Goal: Task Accomplishment & Management: Use online tool/utility

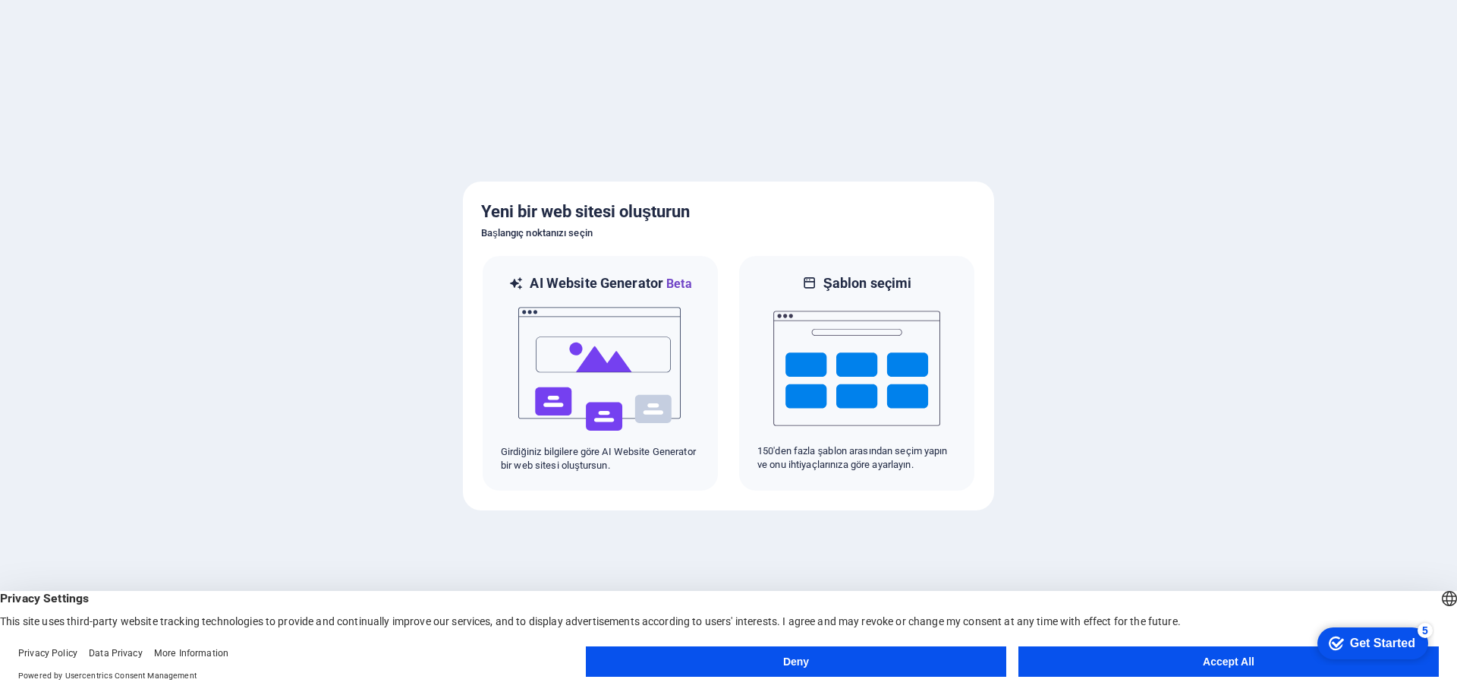
click at [1129, 663] on button "Accept All" at bounding box center [1229, 661] width 421 height 30
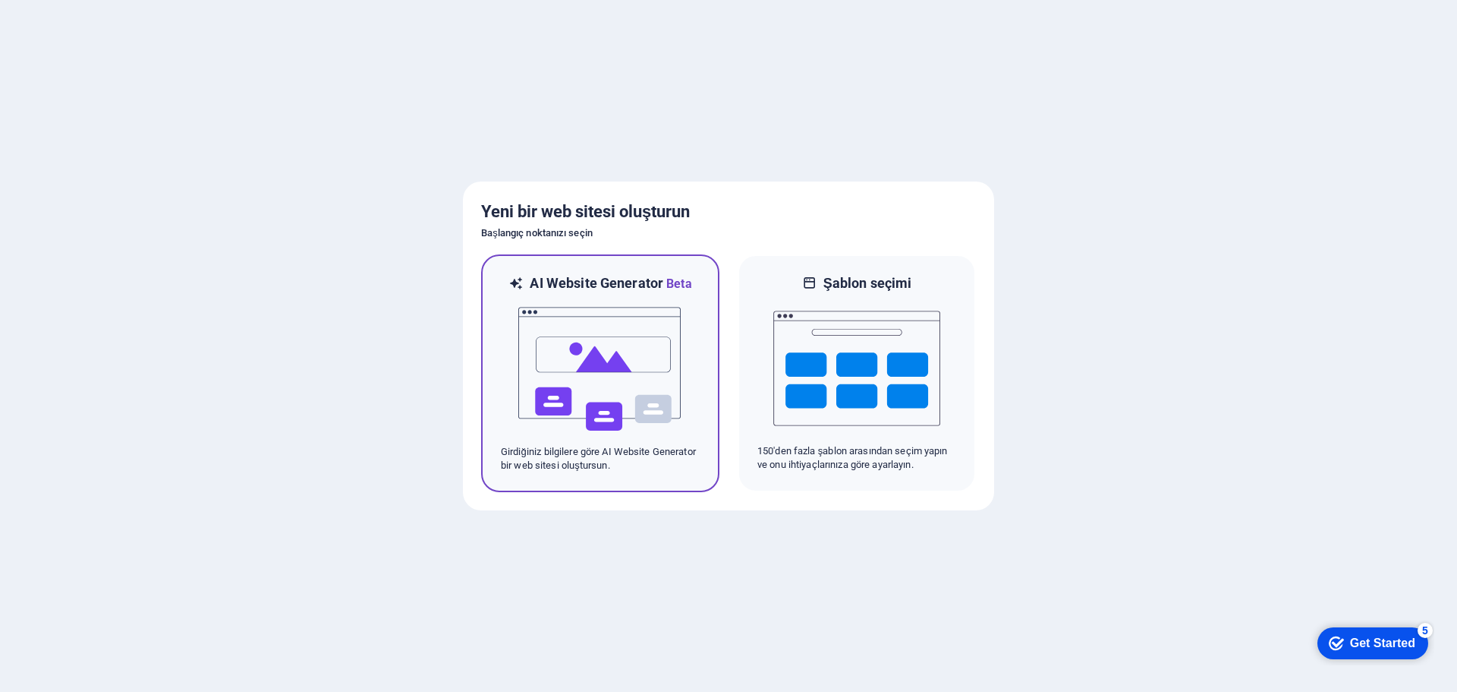
click at [556, 380] on img at bounding box center [600, 369] width 167 height 152
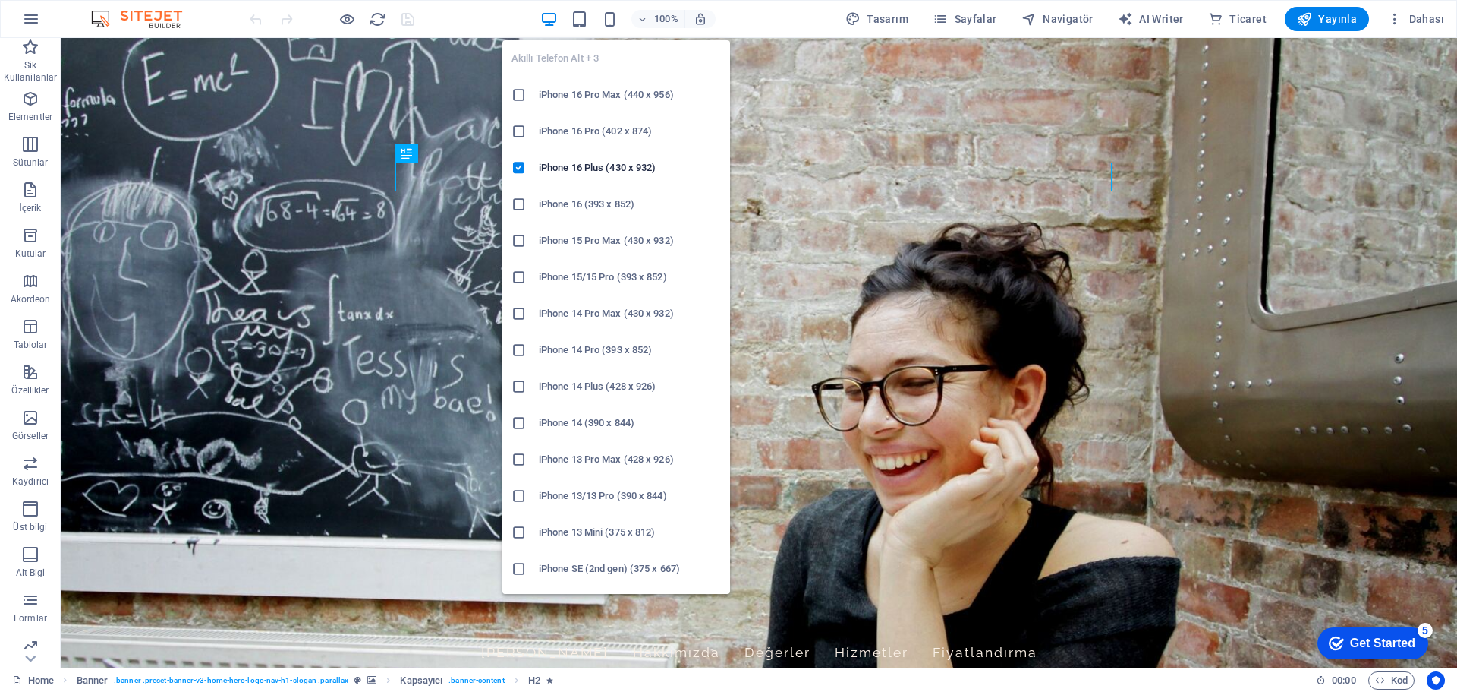
click at [584, 315] on h6 "iPhone 14 Pro Max (430 x 932)" at bounding box center [630, 313] width 182 height 18
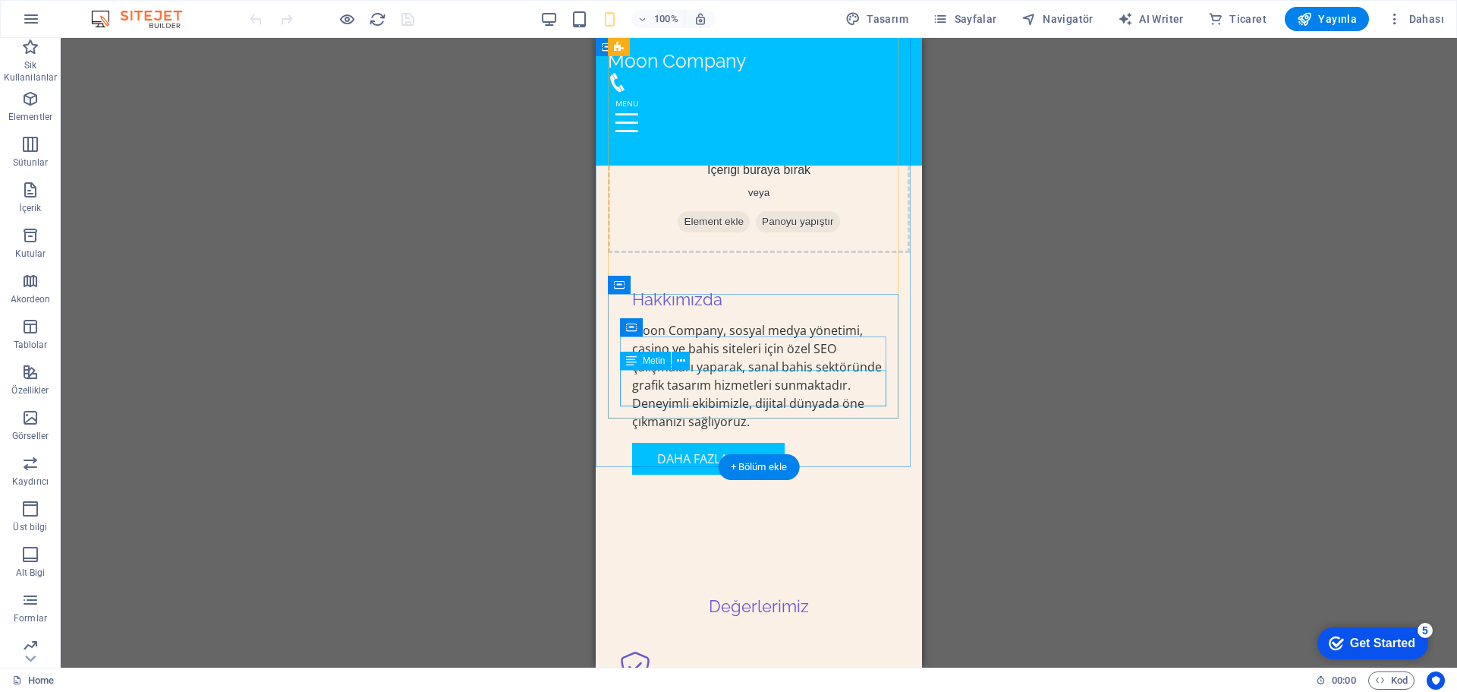
scroll to position [1063, 0]
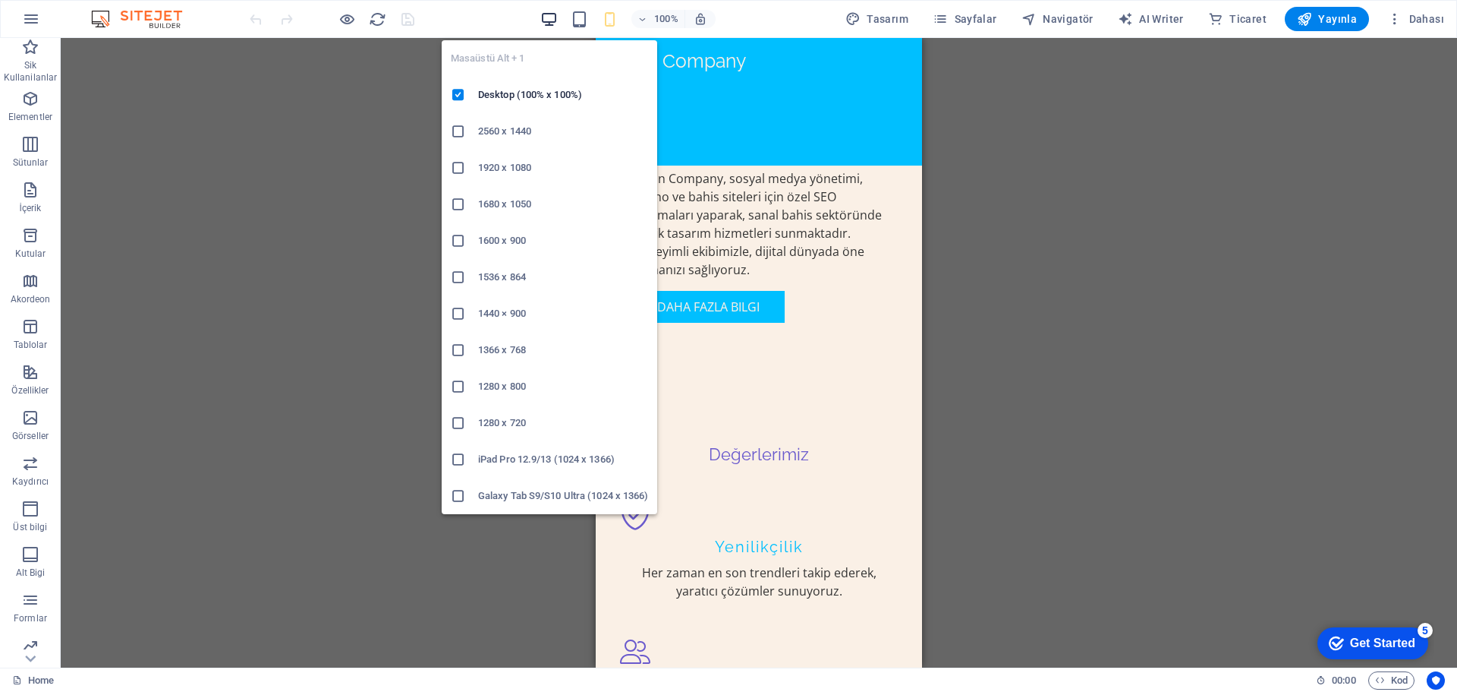
click at [553, 20] on icon "button" at bounding box center [548, 19] width 17 height 17
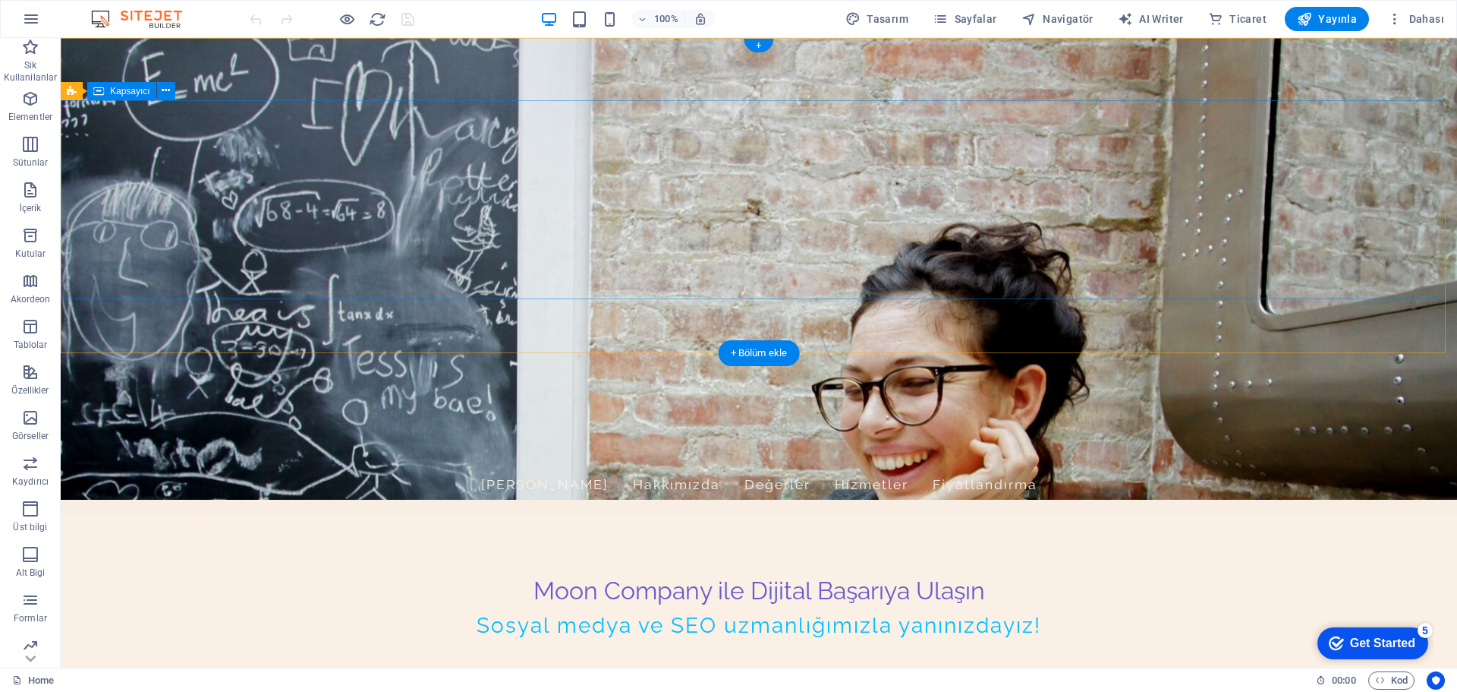
scroll to position [0, 0]
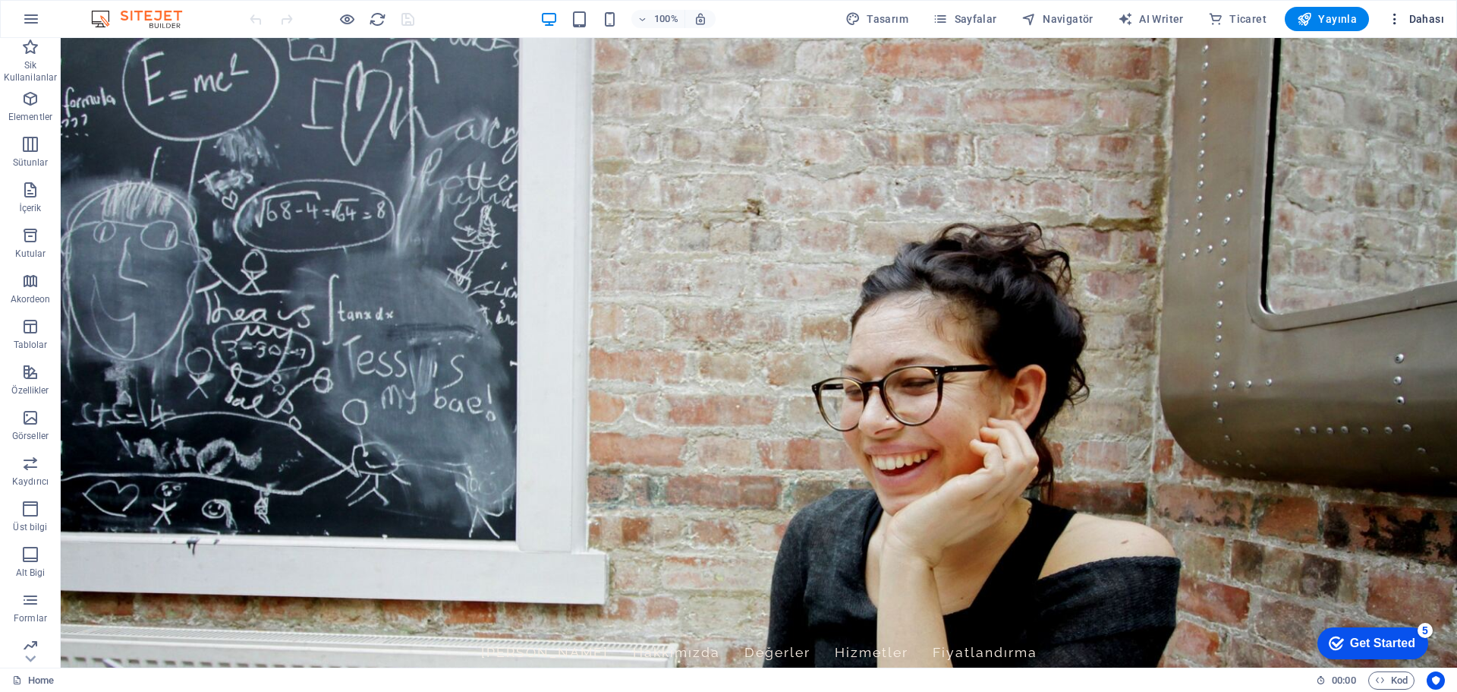
click at [1428, 25] on span "Dahası" at bounding box center [1416, 18] width 57 height 15
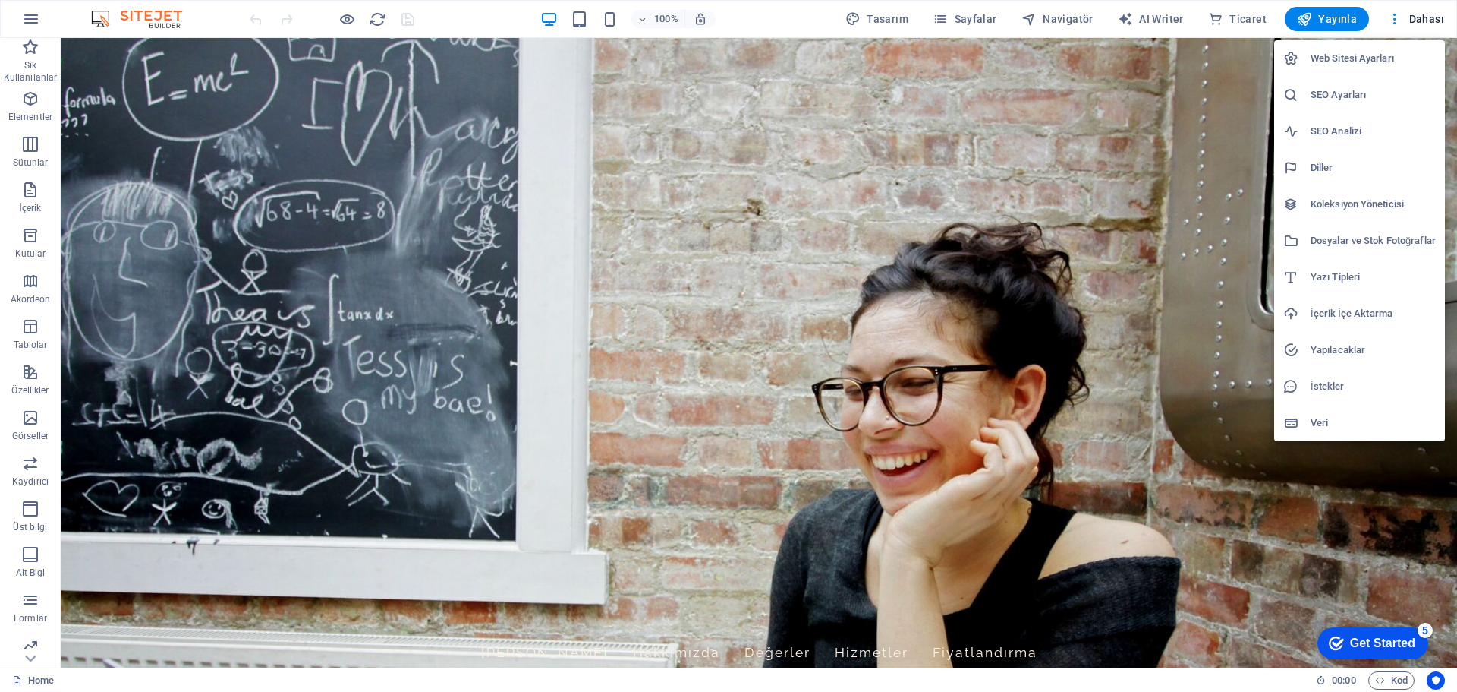
click at [1351, 488] on div at bounding box center [728, 346] width 1457 height 692
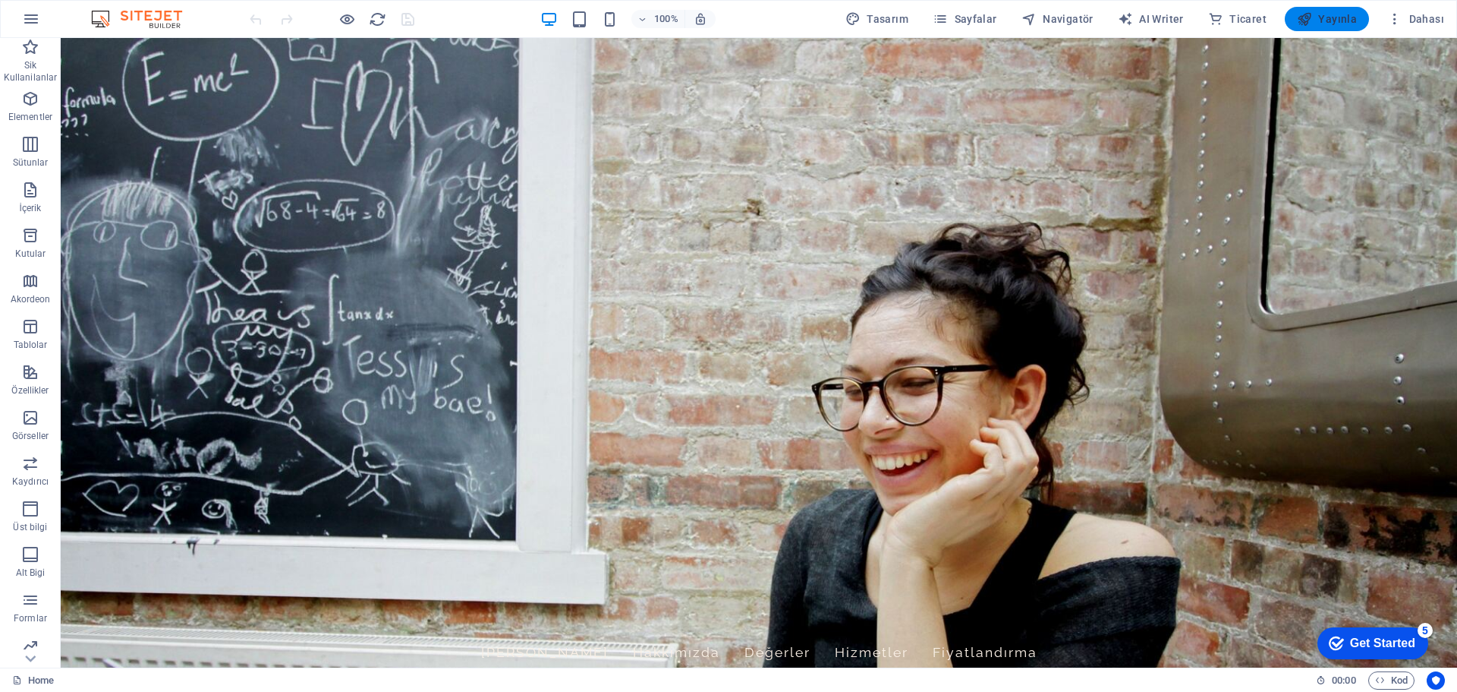
click at [1330, 13] on span "Yayınla" at bounding box center [1327, 18] width 60 height 15
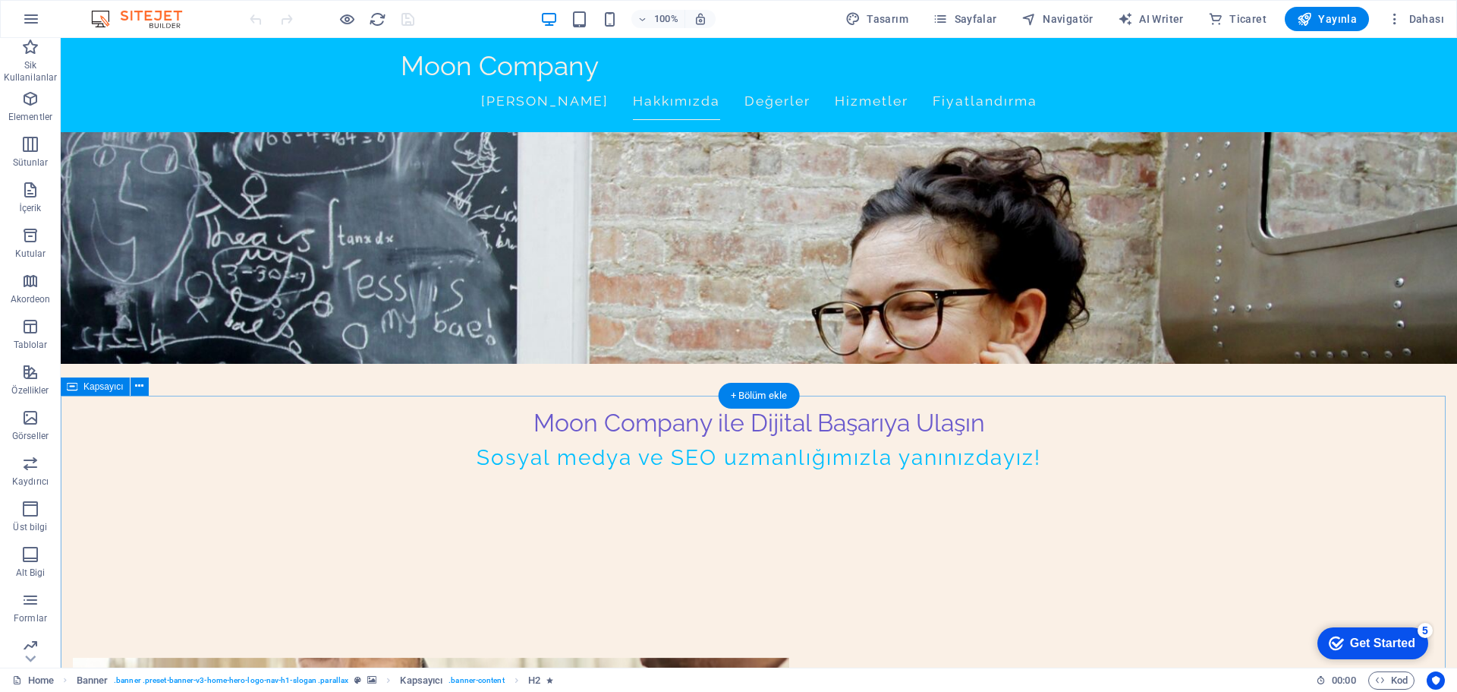
scroll to position [380, 0]
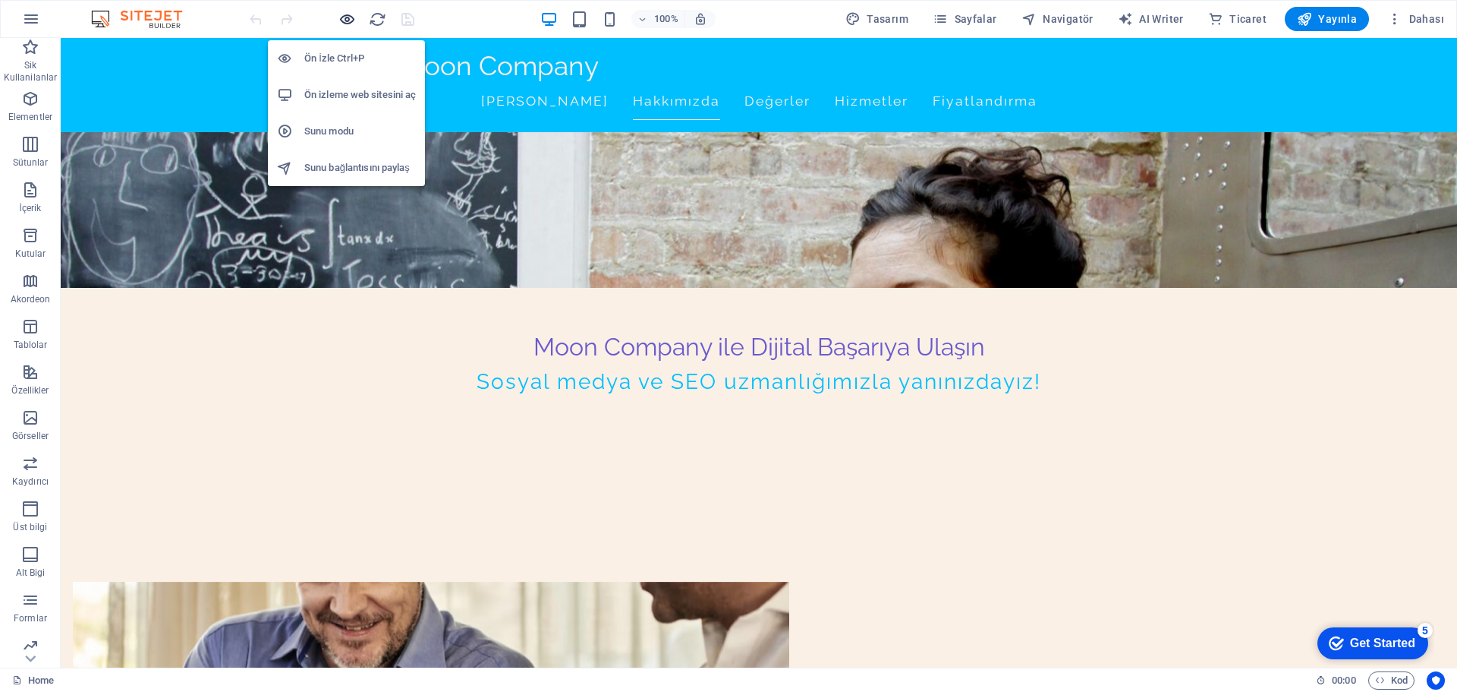
click at [344, 13] on icon "button" at bounding box center [347, 19] width 17 height 17
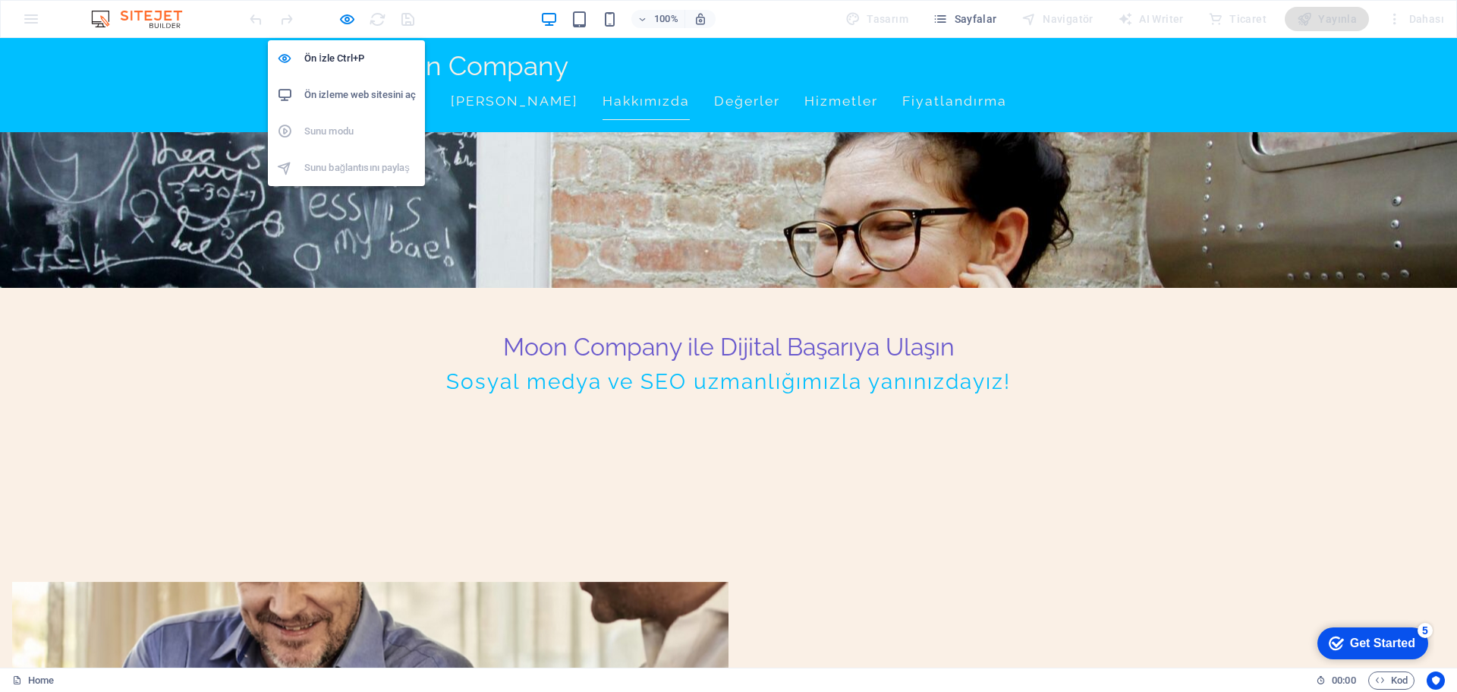
click at [353, 93] on h6 "Ön izleme web sitesini aç" at bounding box center [360, 95] width 112 height 18
click at [348, 17] on icon "button" at bounding box center [347, 19] width 17 height 17
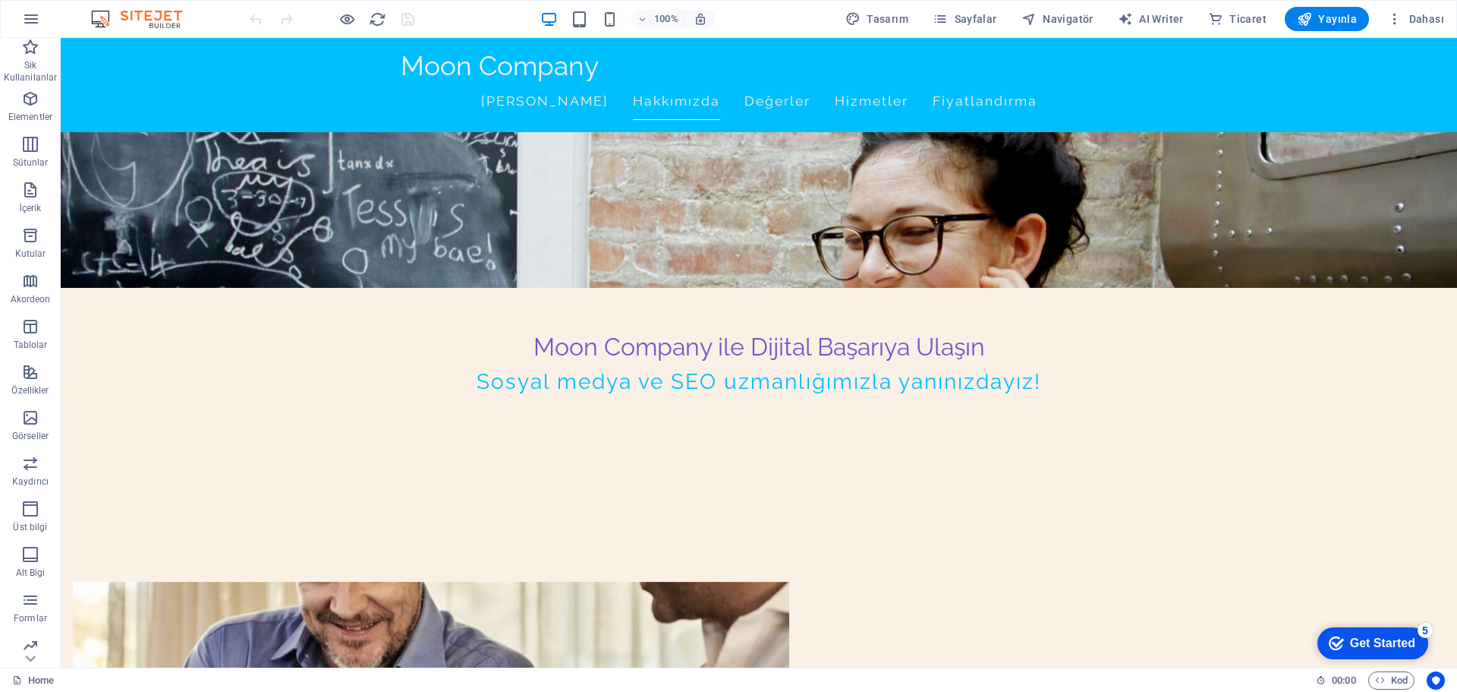
click at [1385, 651] on div "checkmark Get Started 5" at bounding box center [1373, 643] width 111 height 32
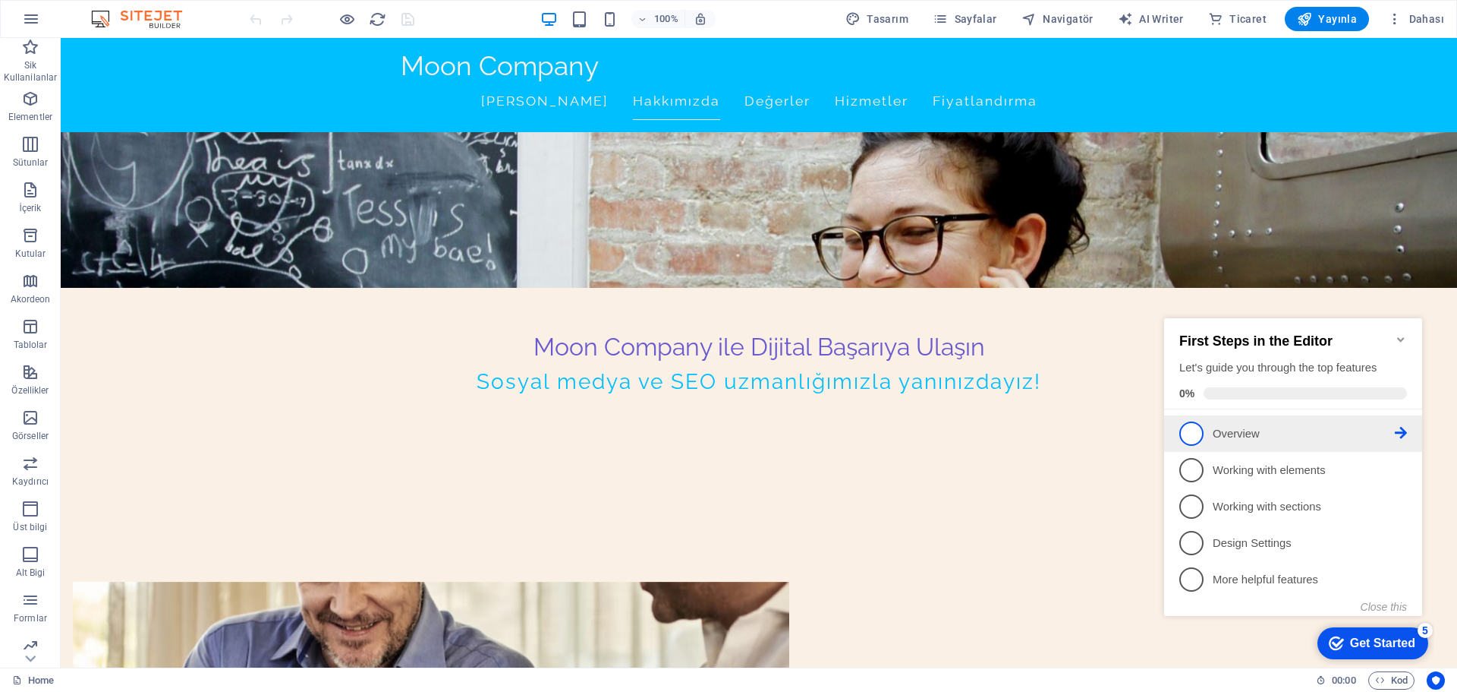
click at [1246, 443] on li "1 Overview - incomplete" at bounding box center [1293, 433] width 258 height 36
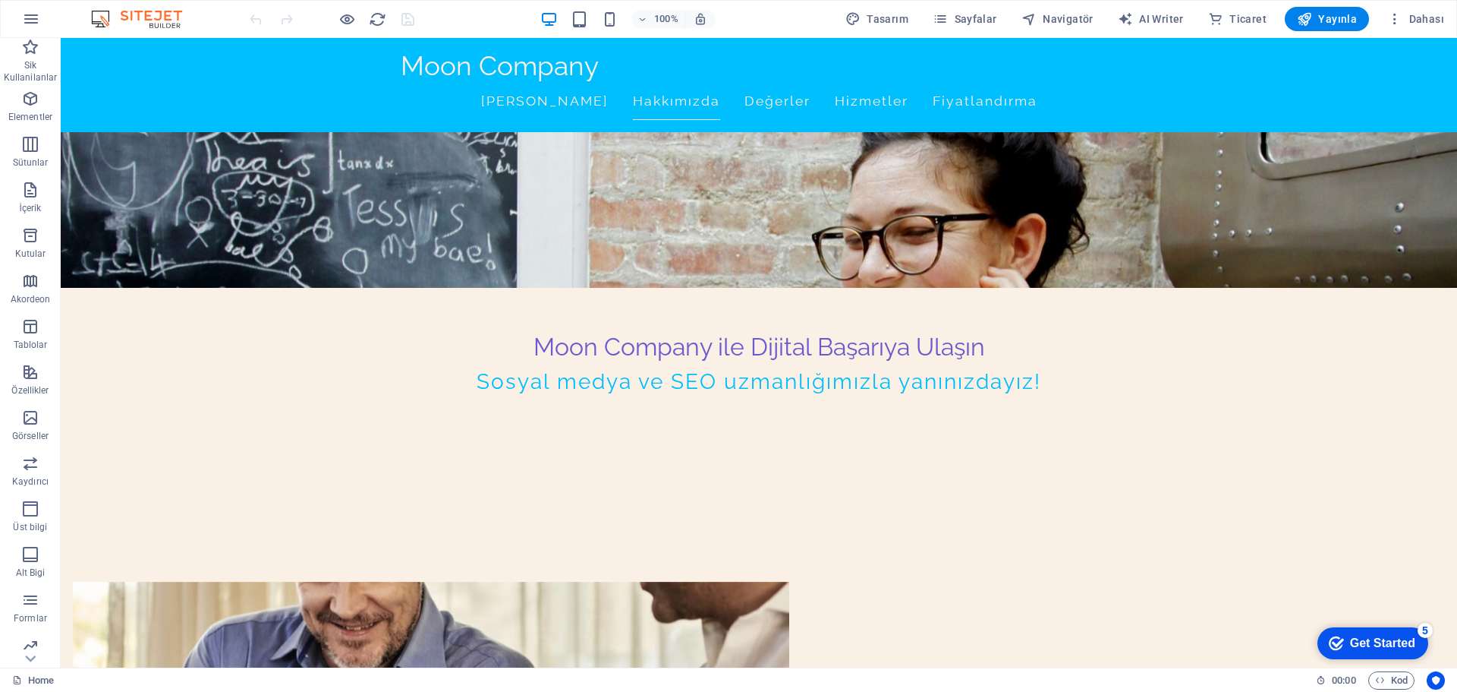
scroll to position [0, 0]
click at [1352, 639] on div "Get Started" at bounding box center [1382, 643] width 65 height 14
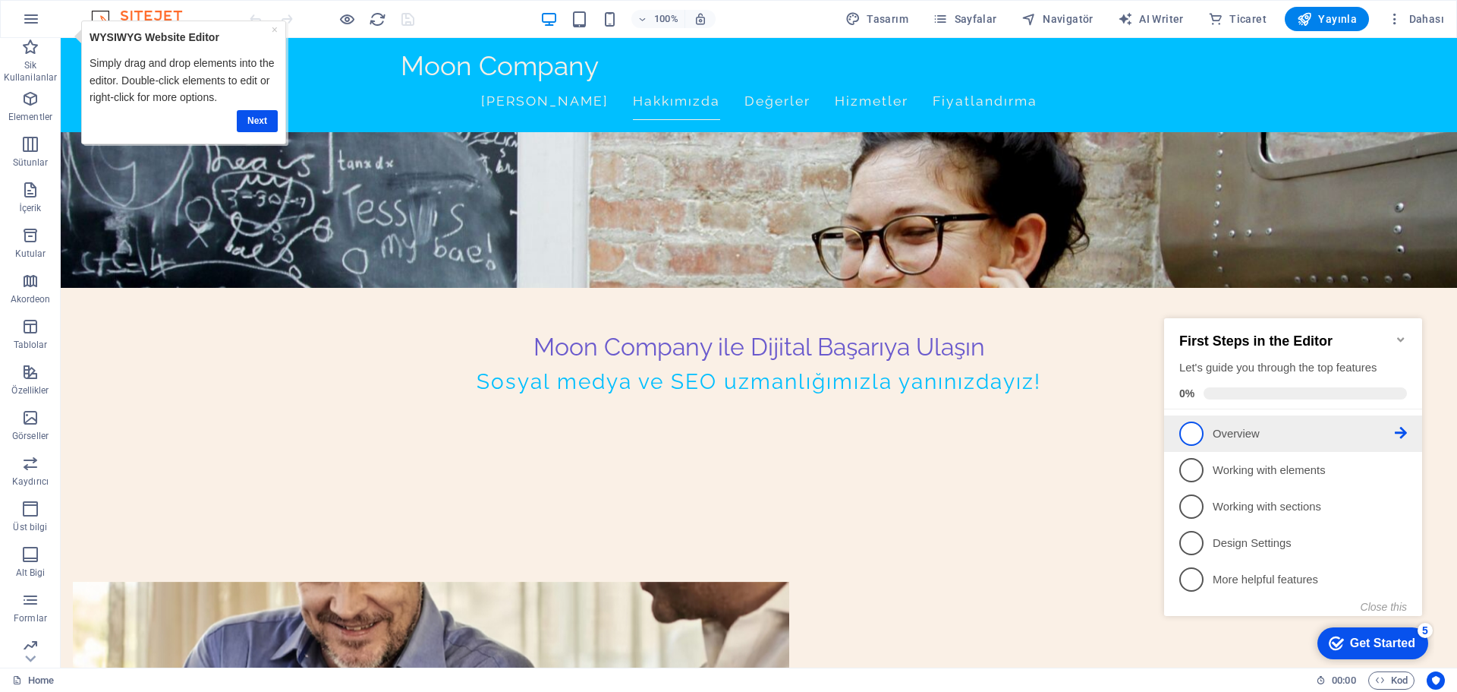
click at [1262, 432] on p "Overview - incomplete" at bounding box center [1304, 434] width 182 height 16
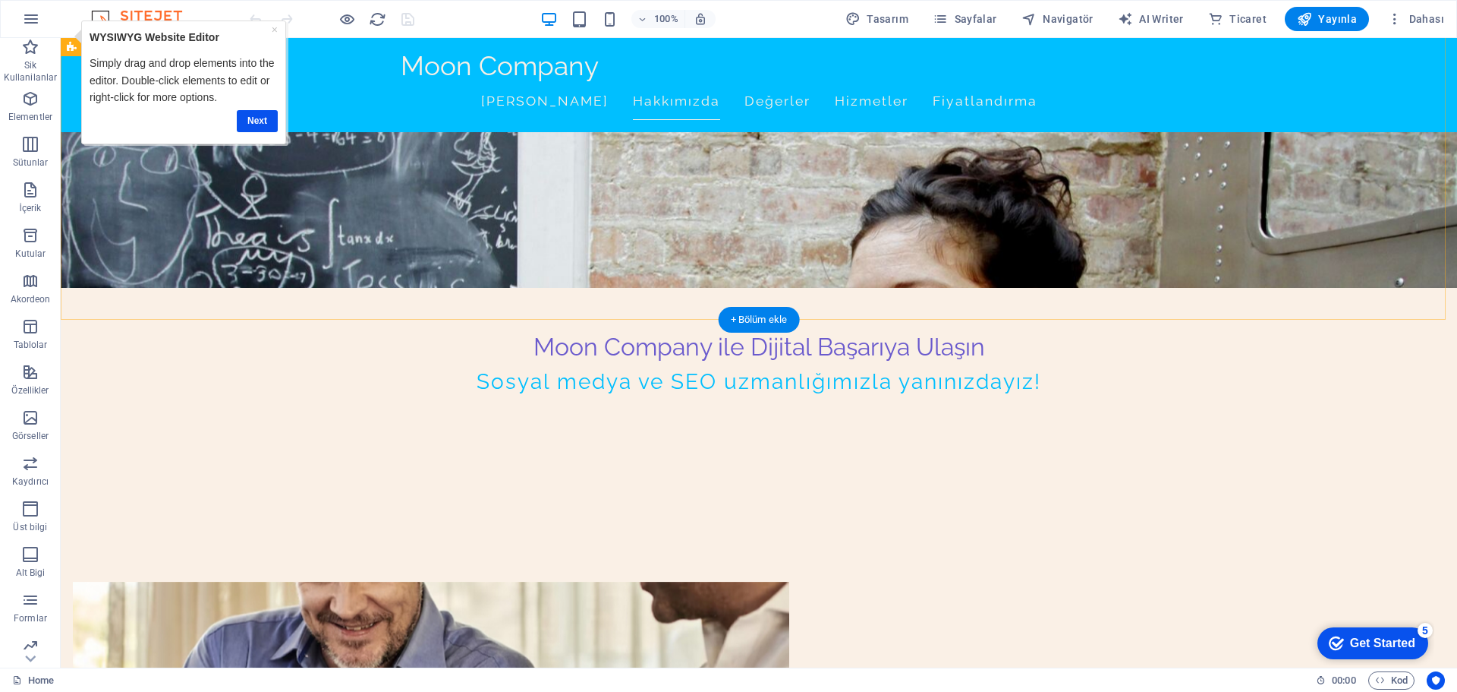
scroll to position [228, 0]
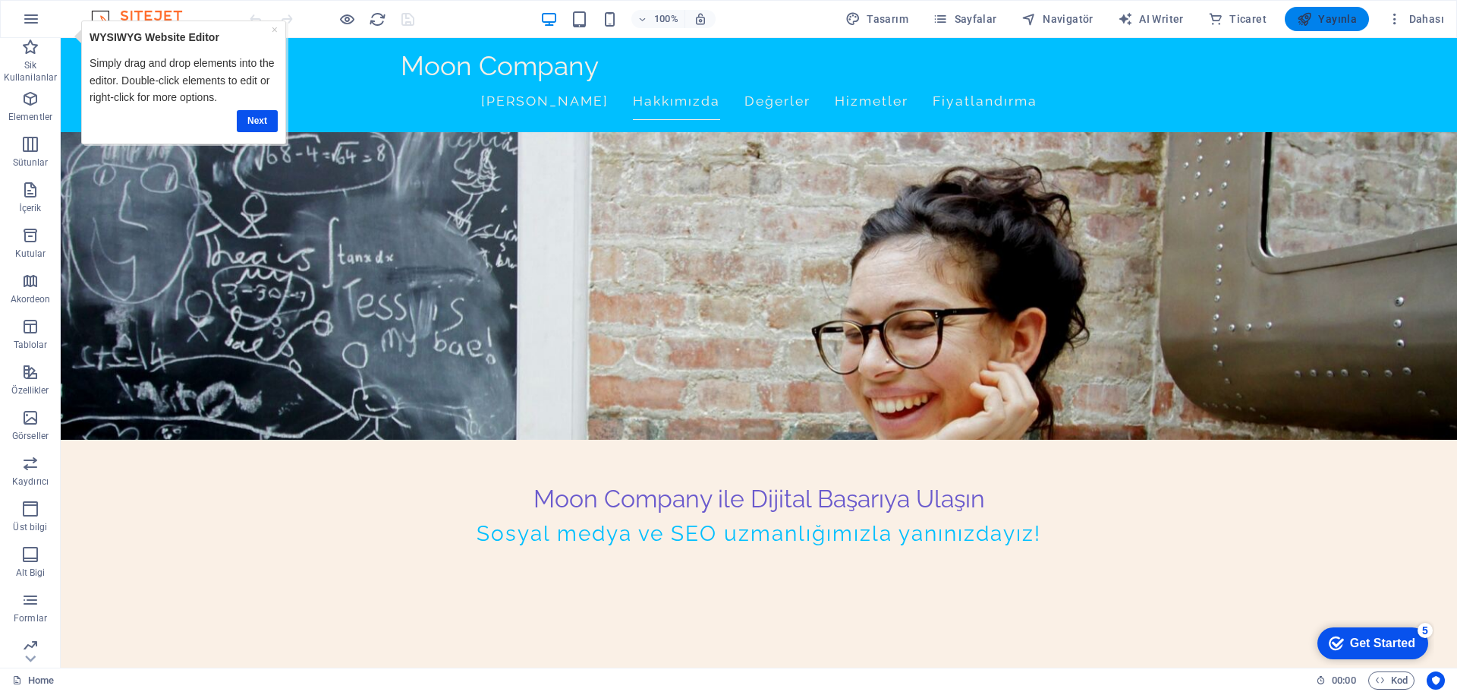
click at [1335, 21] on span "Yayınla" at bounding box center [1327, 18] width 60 height 15
